Goal: Task Accomplishment & Management: Use online tool/utility

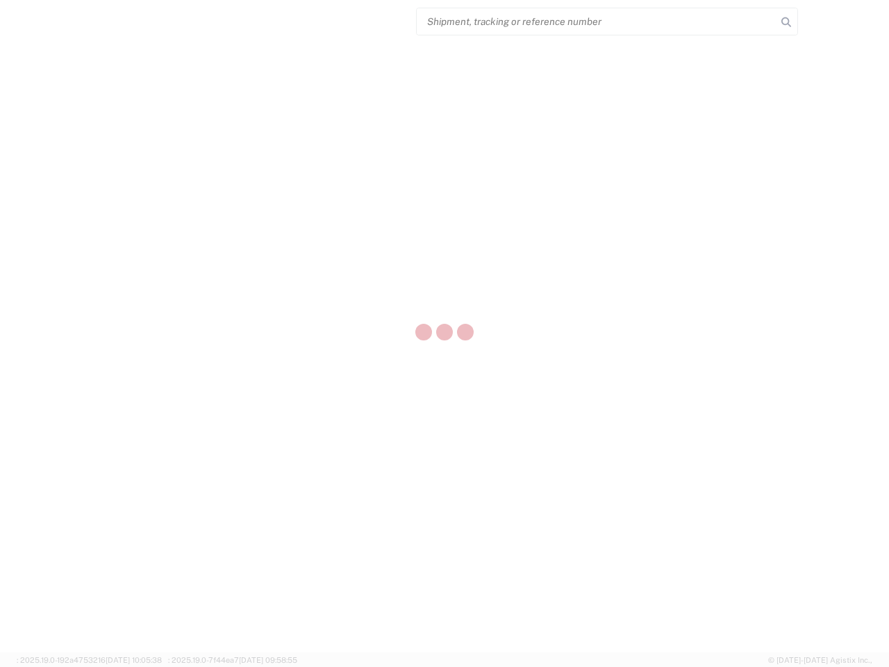
select select "US"
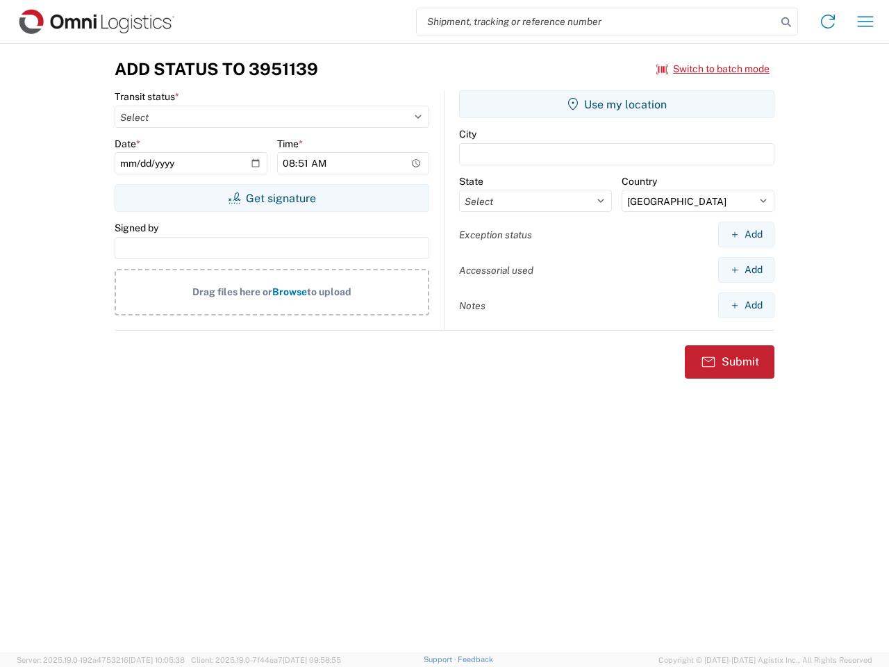
click at [597, 22] on input "search" at bounding box center [597, 21] width 360 height 26
click at [786, 22] on icon at bounding box center [786, 22] width 19 height 19
click at [828, 22] on icon at bounding box center [828, 21] width 22 height 22
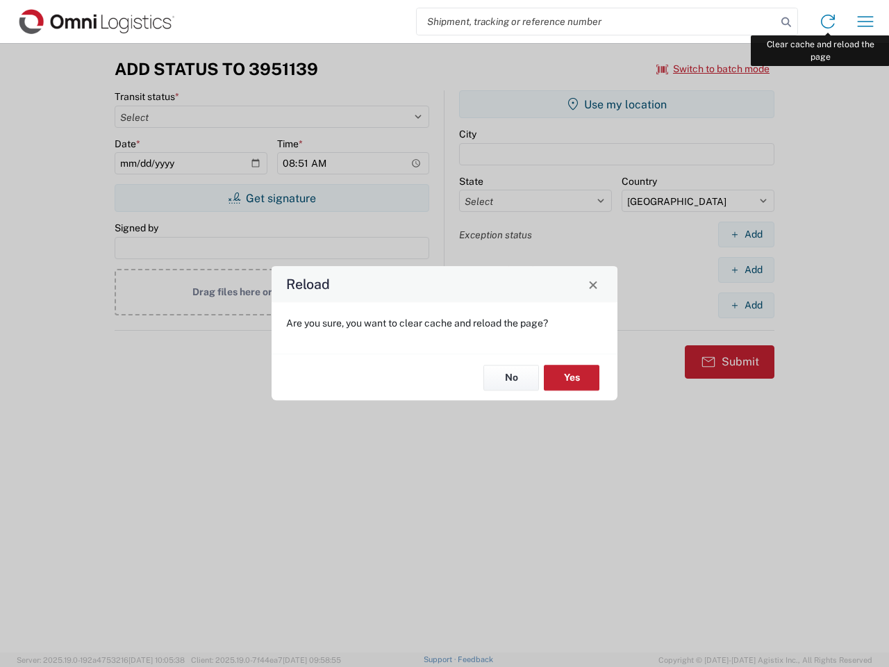
click at [866, 22] on div "Reload Are you sure, you want to clear cache and reload the page? No Yes" at bounding box center [444, 333] width 889 height 667
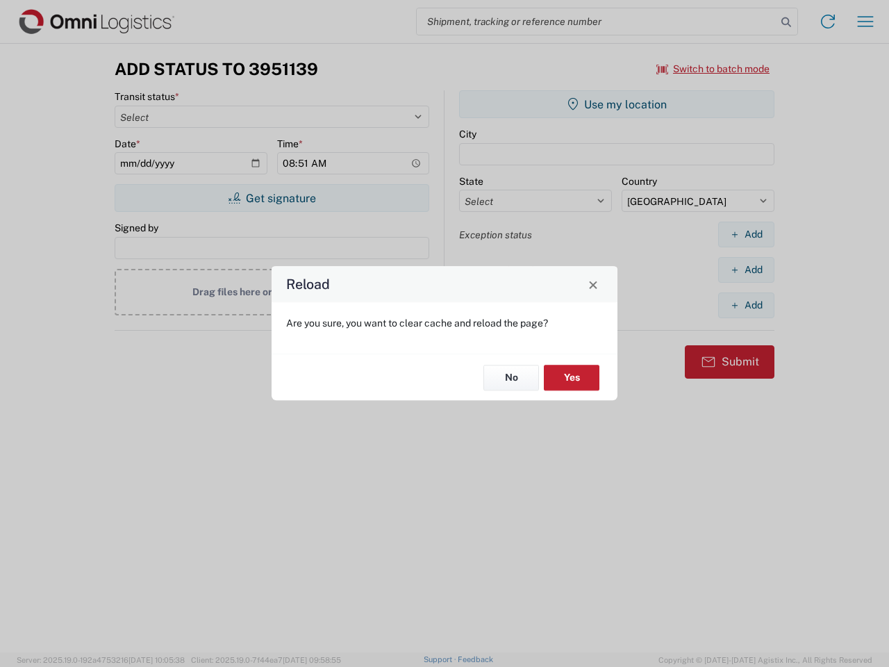
click at [713, 69] on div "Reload Are you sure, you want to clear cache and reload the page? No Yes" at bounding box center [444, 333] width 889 height 667
click at [272, 198] on div "Reload Are you sure, you want to clear cache and reload the page? No Yes" at bounding box center [444, 333] width 889 height 667
click at [617, 104] on div "Reload Are you sure, you want to clear cache and reload the page? No Yes" at bounding box center [444, 333] width 889 height 667
click at [746, 234] on div "Reload Are you sure, you want to clear cache and reload the page? No Yes" at bounding box center [444, 333] width 889 height 667
click at [746, 270] on div "Reload Are you sure, you want to clear cache and reload the page? No Yes" at bounding box center [444, 333] width 889 height 667
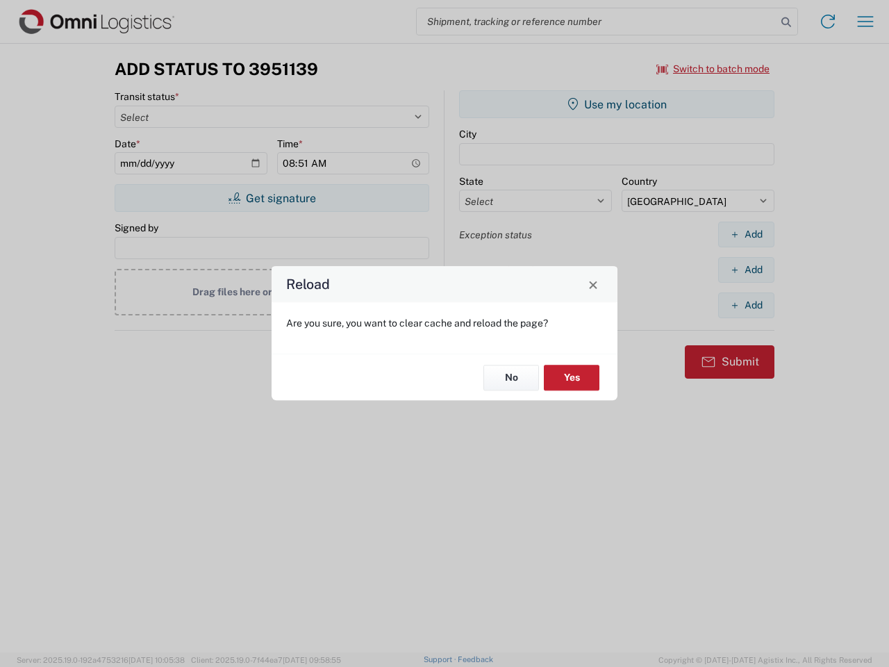
click at [746, 305] on div "Reload Are you sure, you want to clear cache and reload the page? No Yes" at bounding box center [444, 333] width 889 height 667
